Goal: Download file/media

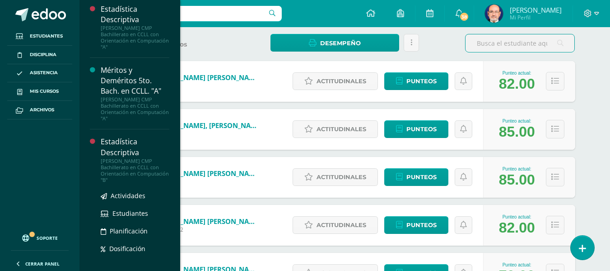
scroll to position [716, 0]
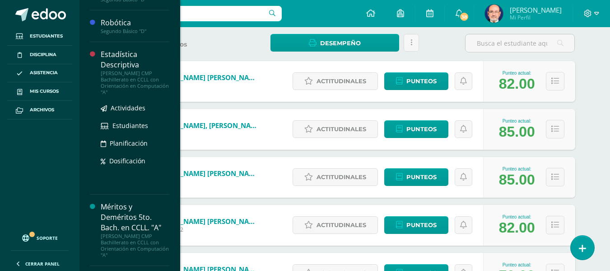
click at [114, 61] on div "Estadística Descriptiva" at bounding box center [135, 59] width 69 height 21
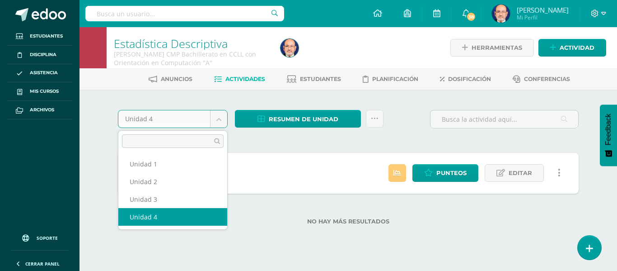
click at [218, 121] on body "Estudiantes Disciplina Asistencia Mis cursos Archivos Soporte Centro de ayuda Ú…" at bounding box center [308, 127] width 617 height 254
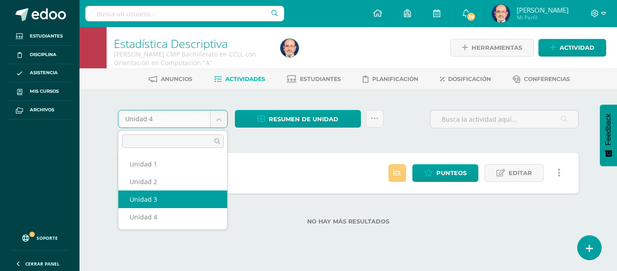
select select "Unidad 3"
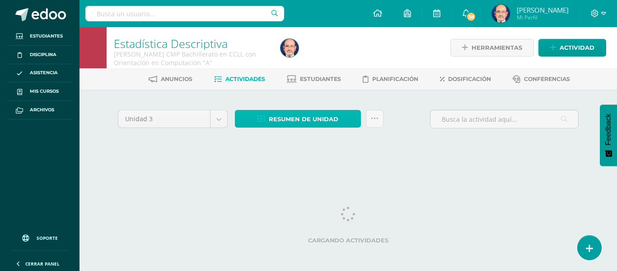
click at [297, 117] on span "Resumen de unidad" at bounding box center [304, 119] width 70 height 17
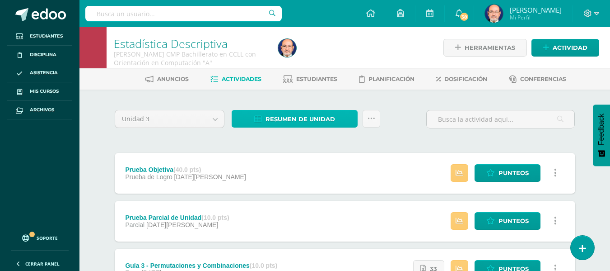
click at [308, 117] on span "Resumen de unidad" at bounding box center [301, 119] width 70 height 17
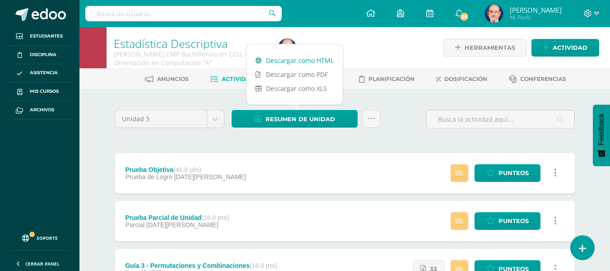
click at [301, 59] on link "Descargar como HTML" at bounding box center [295, 60] width 96 height 14
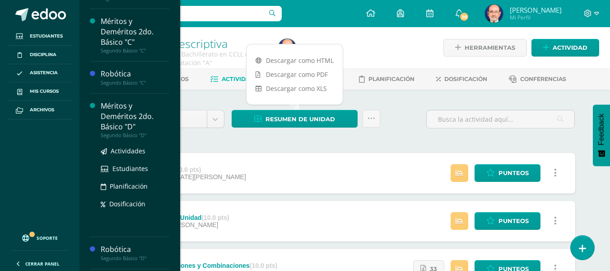
scroll to position [490, 0]
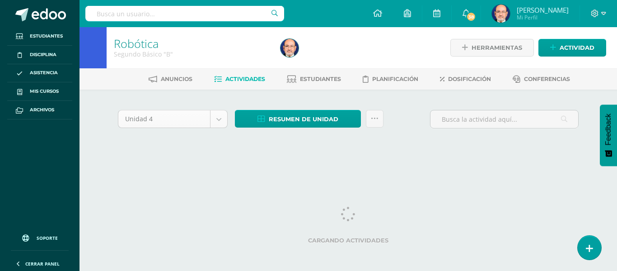
click at [219, 121] on body "Estudiantes Disciplina Asistencia Mis cursos Archivos Soporte Centro de ayuda Ú…" at bounding box center [308, 85] width 617 height 171
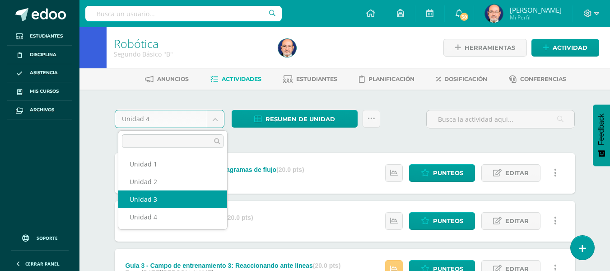
select select "Unidad 3"
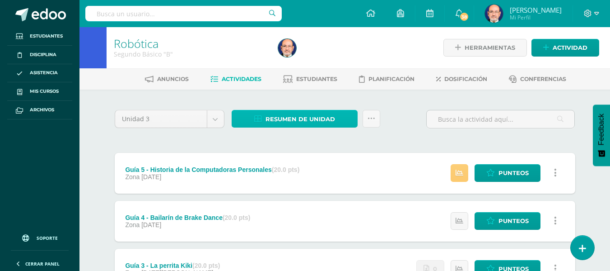
click at [305, 118] on span "Resumen de unidad" at bounding box center [301, 119] width 70 height 17
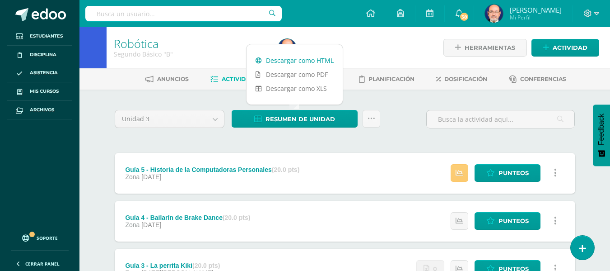
click at [300, 61] on link "Descargar como HTML" at bounding box center [295, 60] width 96 height 14
